Goal: Task Accomplishment & Management: Manage account settings

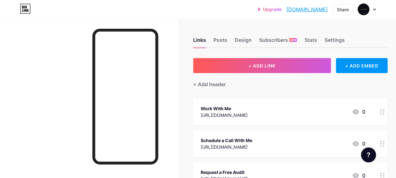
click at [247, 42] on div "Design" at bounding box center [243, 41] width 17 height 11
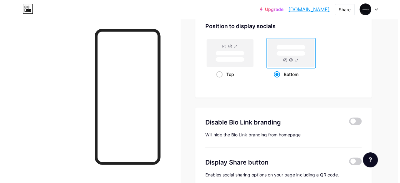
scroll to position [879, 0]
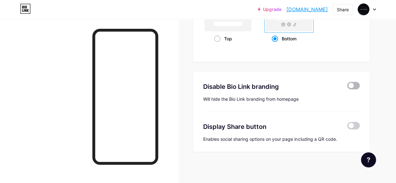
click at [358, 86] on span at bounding box center [353, 86] width 13 height 8
click at [347, 87] on input "checkbox" at bounding box center [347, 87] width 0 height 0
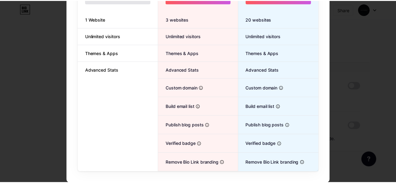
scroll to position [0, 0]
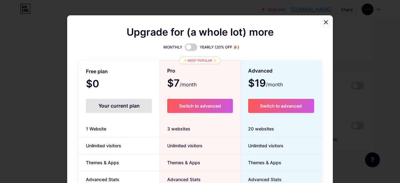
click at [324, 23] on icon at bounding box center [326, 22] width 5 height 5
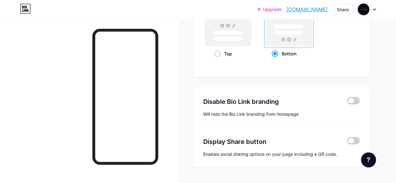
scroll to position [879, 0]
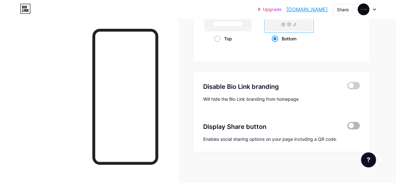
click at [348, 124] on span at bounding box center [353, 126] width 13 height 8
click at [347, 127] on input "checkbox" at bounding box center [347, 127] width 0 height 0
click at [348, 124] on span at bounding box center [353, 126] width 13 height 8
click at [347, 127] on input "checkbox" at bounding box center [347, 127] width 0 height 0
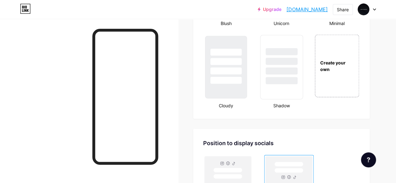
scroll to position [726, 0]
click at [368, 10] on div at bounding box center [363, 9] width 11 height 11
